Goal: Task Accomplishment & Management: Manage account settings

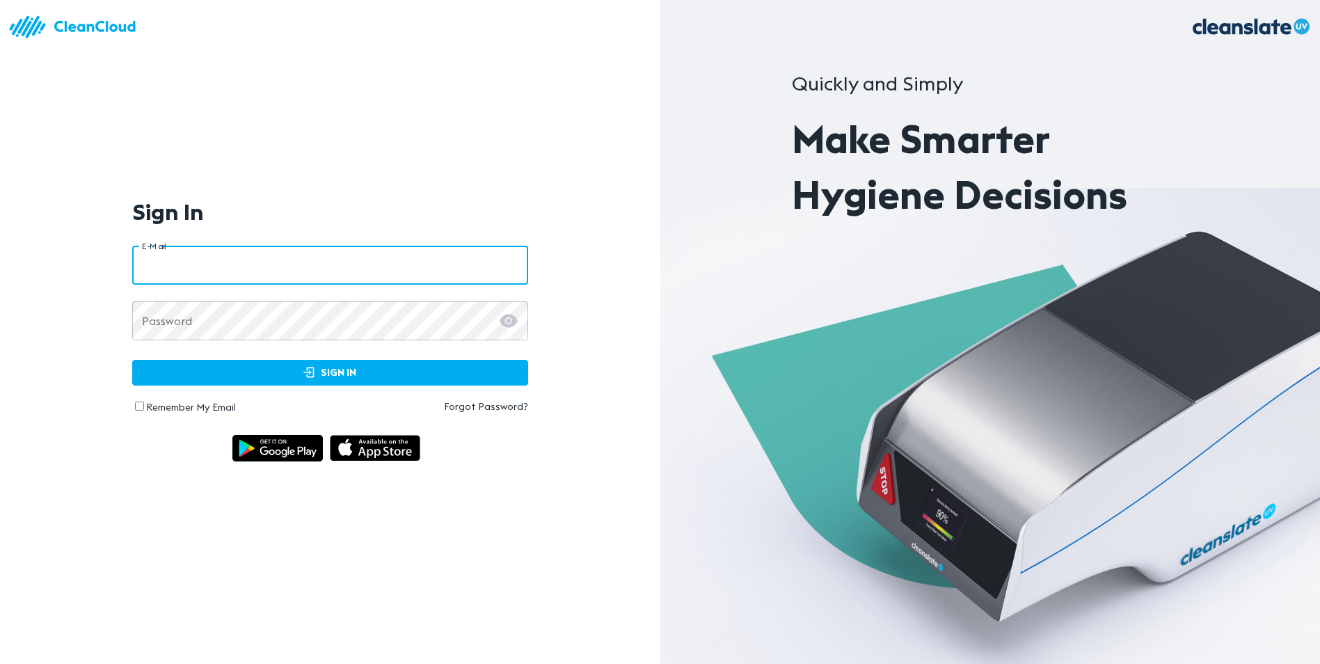
click at [266, 273] on input "email" at bounding box center [330, 265] width 396 height 39
type input "**********"
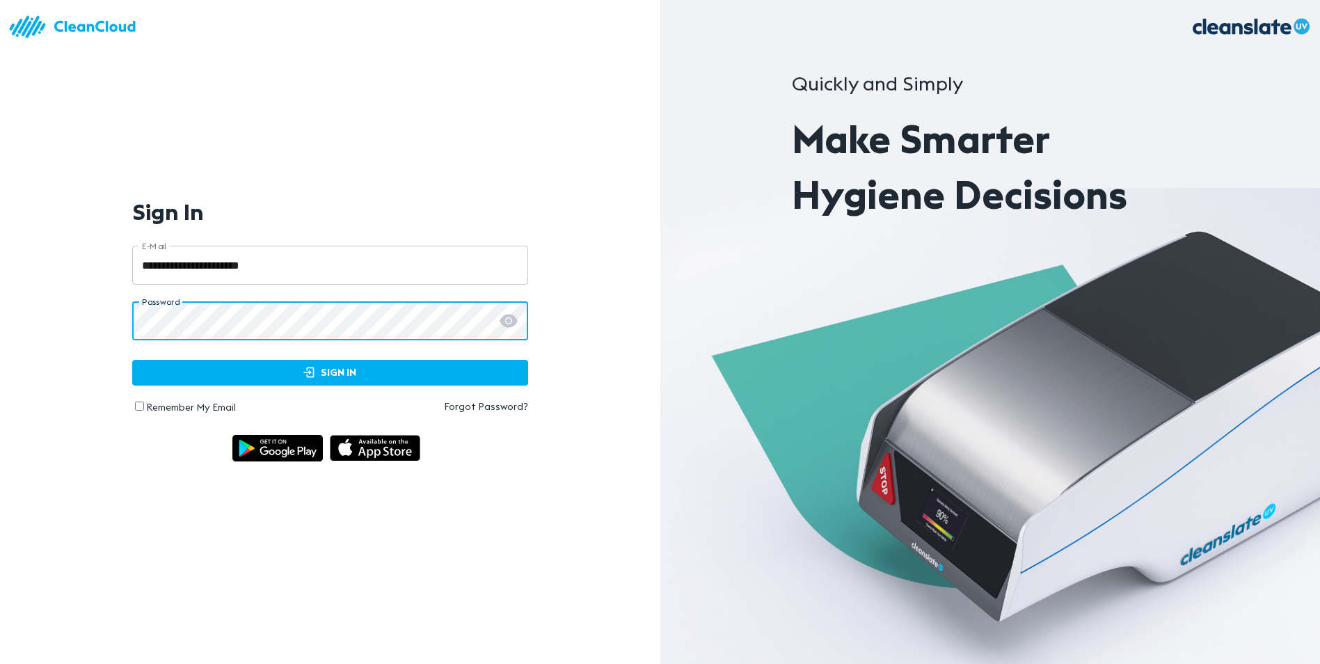
click button "Sign In" at bounding box center [330, 373] width 396 height 26
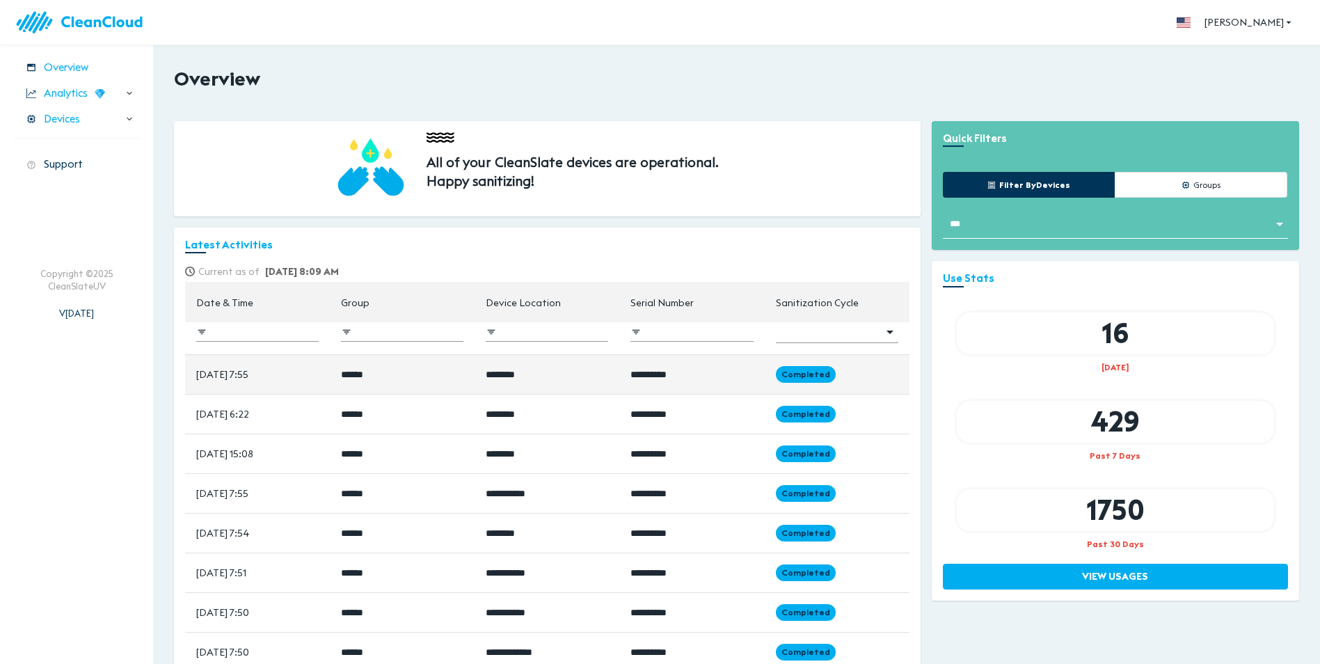
scroll to position [17, 0]
